Goal: Use online tool/utility

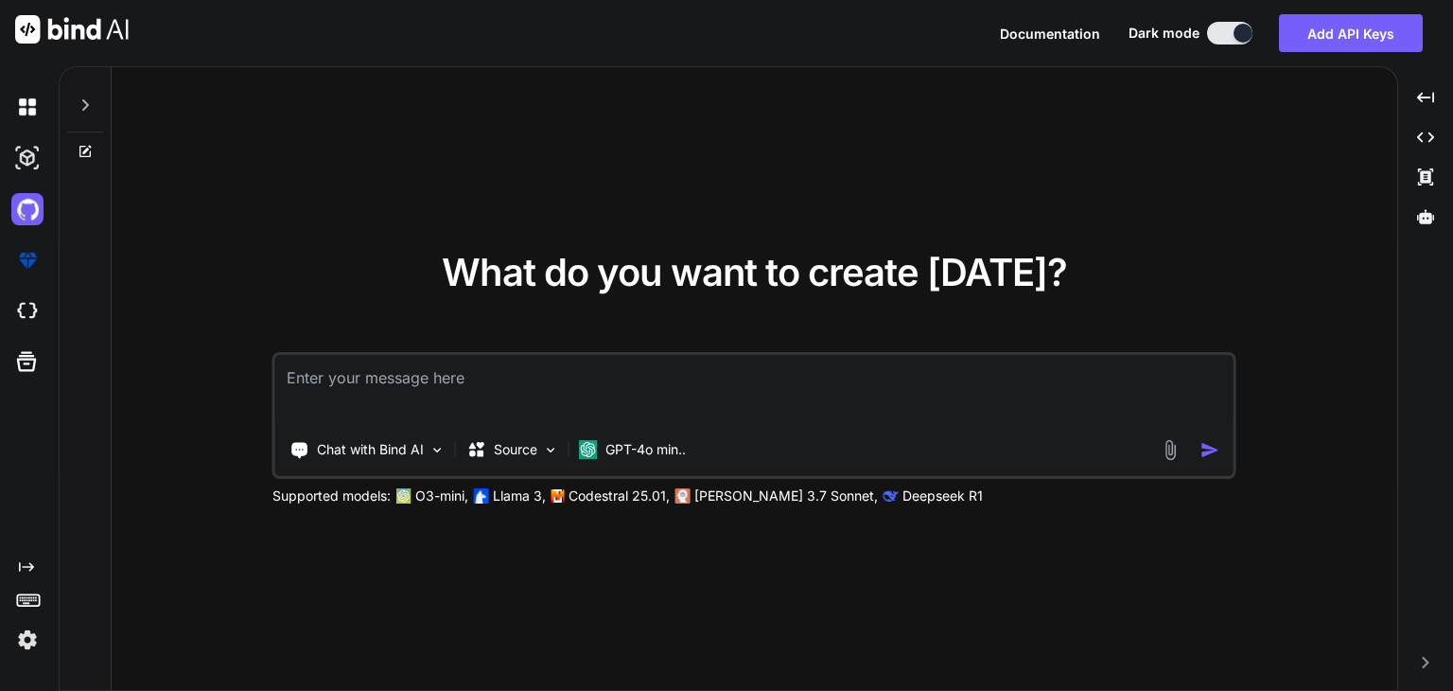
click at [691, 395] on textarea at bounding box center [754, 390] width 958 height 70
click at [558, 373] on textarea at bounding box center [754, 390] width 958 height 70
paste textarea "✅ Data Engineering Real-time ingestion, ETL, pipelines ✅ Data Analysis Job cost…"
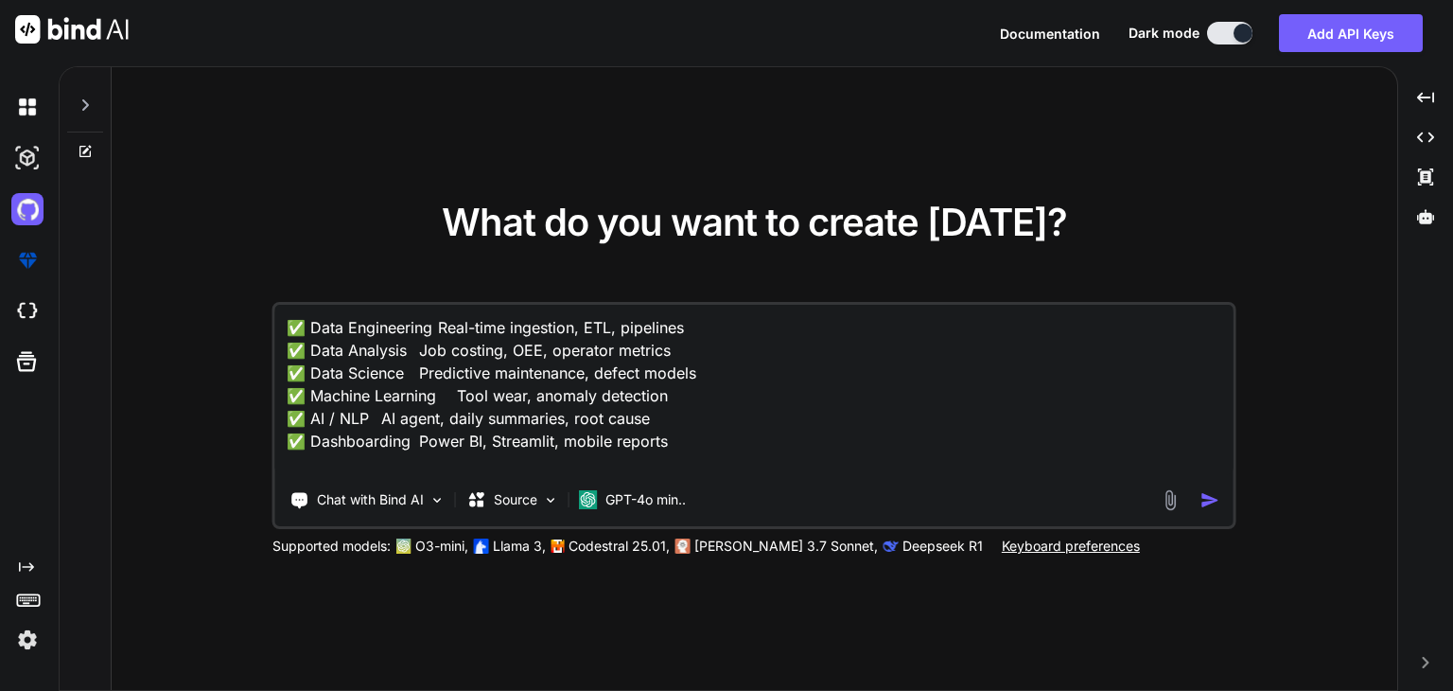
type textarea "✅ Data Engineering Real-time ingestion, ETL, pipelines ✅ Data Analysis Job cost…"
drag, startPoint x: 1437, startPoint y: 0, endPoint x: 972, endPoint y: 120, distance: 480.7
click at [972, 120] on div "What do you want to create today? ✅ Data Engineering Real-time ingestion, ETL, …" at bounding box center [755, 379] width 1286 height 624
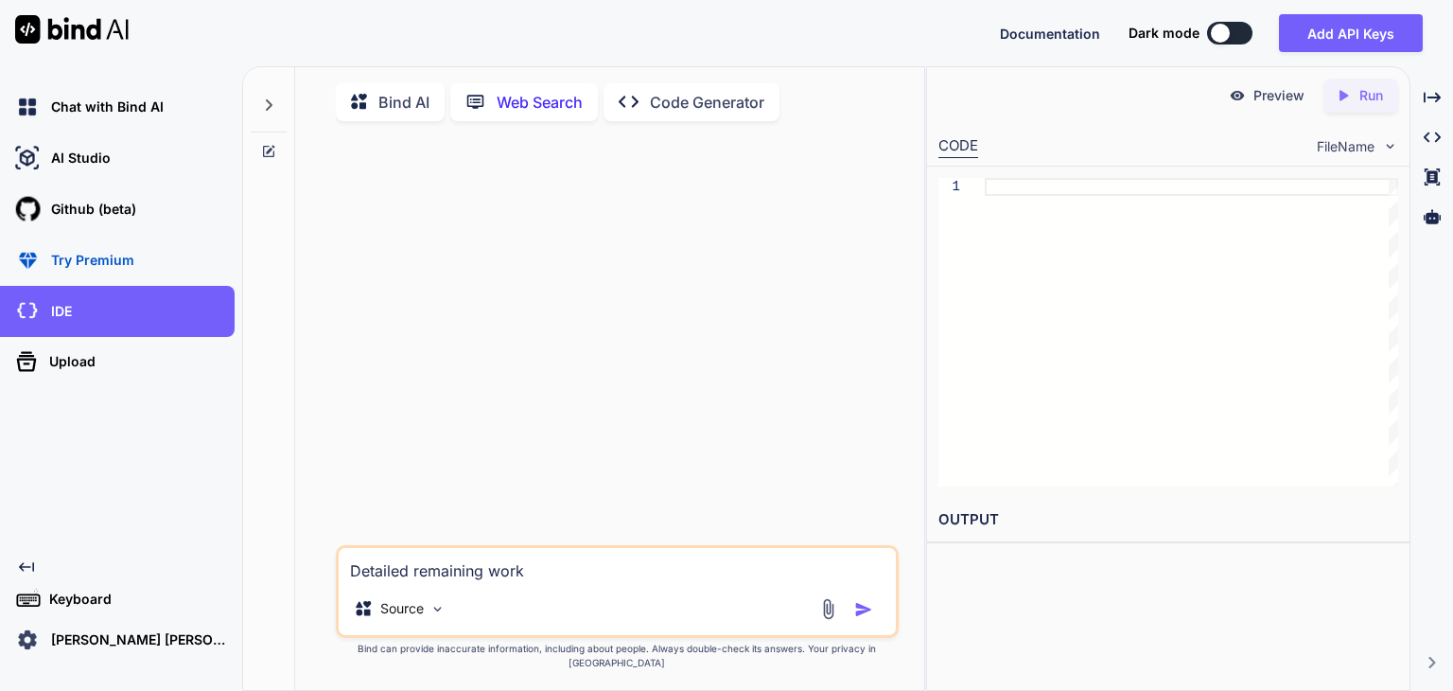
scroll to position [7, 0]
